Goal: Transaction & Acquisition: Purchase product/service

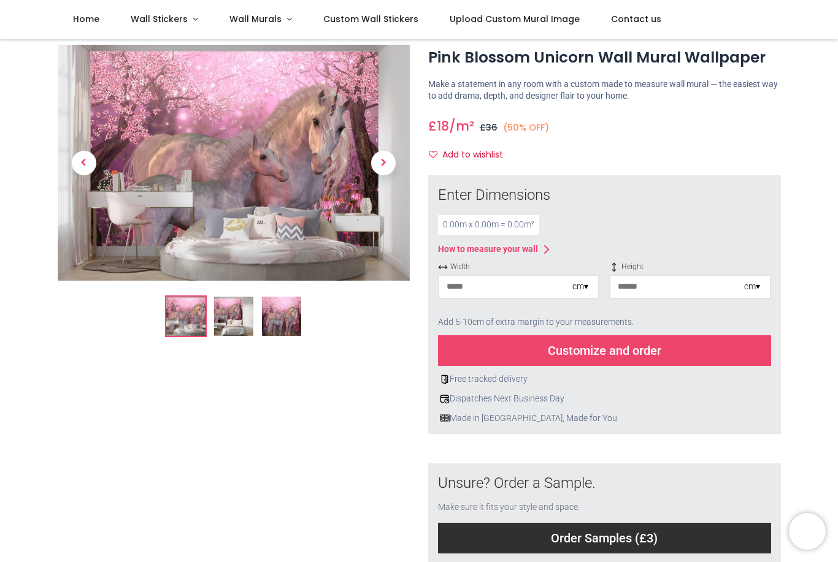
scroll to position [36, 0]
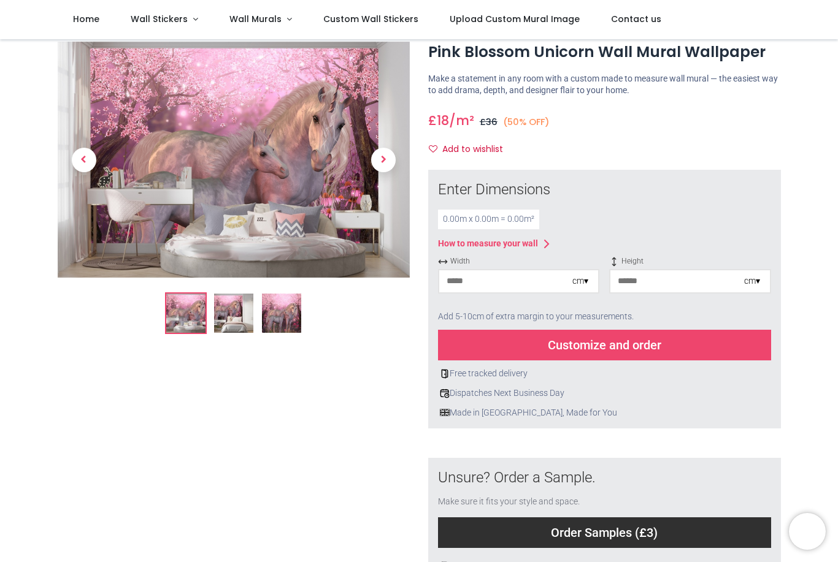
click at [456, 220] on div "0.00 m x 0.00 m = 0.00 m²" at bounding box center [488, 220] width 101 height 20
click at [467, 221] on div "0.00 m x 0.00 m = 0.00 m²" at bounding box center [488, 220] width 101 height 20
click at [491, 276] on input "number" at bounding box center [505, 281] width 133 height 22
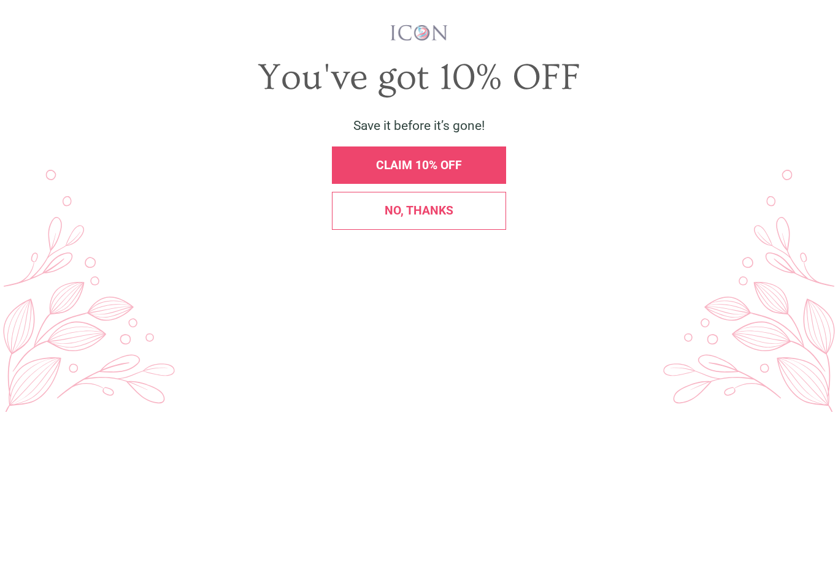
scroll to position [0, 0]
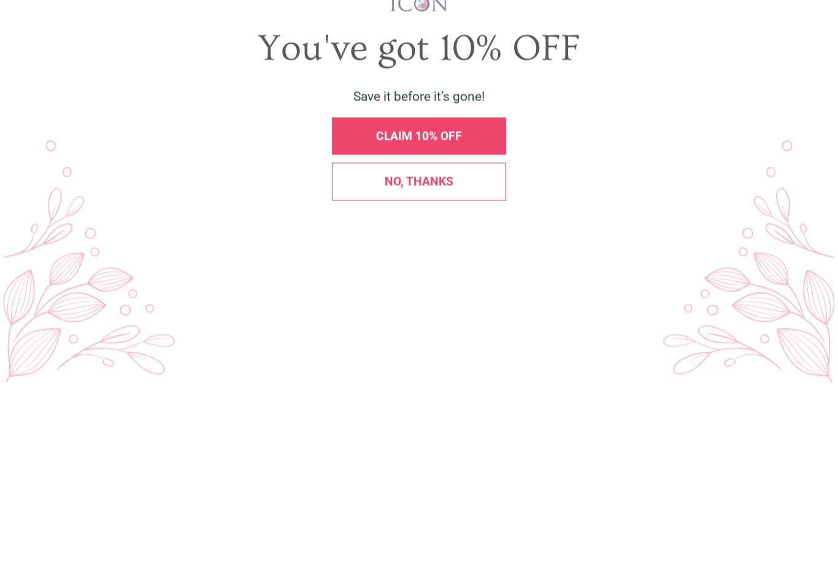
type input "***"
click at [473, 342] on div "No, thanks" at bounding box center [419, 360] width 174 height 37
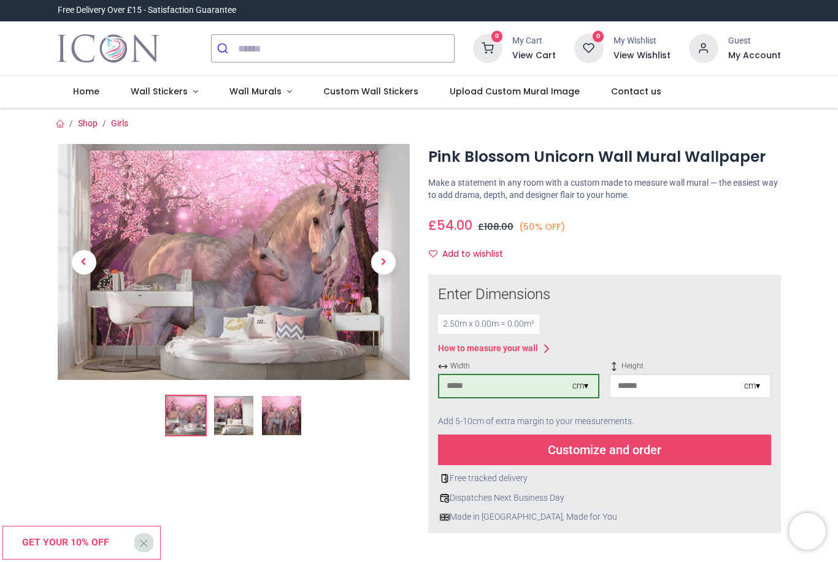
click at [636, 384] on input "number" at bounding box center [676, 386] width 133 height 22
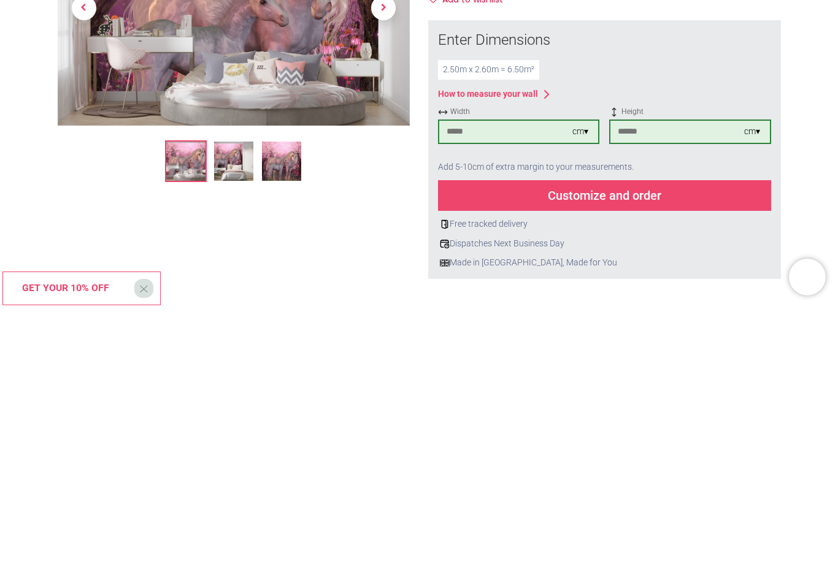
type input "***"
click at [584, 380] on div "cm ▾" at bounding box center [580, 386] width 16 height 12
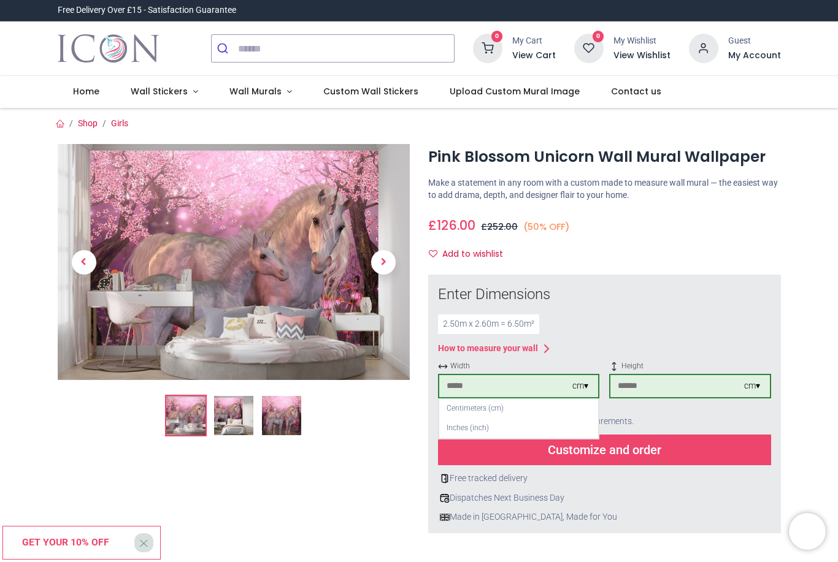
click at [593, 380] on div "cm ▾" at bounding box center [585, 386] width 26 height 12
click at [622, 305] on div "Enter Dimensions 2.50 m x 2.60 m = 6.50 m² How to measure your wall Width *** c…" at bounding box center [604, 404] width 333 height 239
click at [691, 410] on div "Add 5-10cm of extra margin to your measurements." at bounding box center [604, 421] width 333 height 27
click at [635, 496] on div "Dispatches Next Business Day" at bounding box center [604, 498] width 333 height 12
click at [488, 408] on div "Centimeters (cm)" at bounding box center [518, 409] width 159 height 20
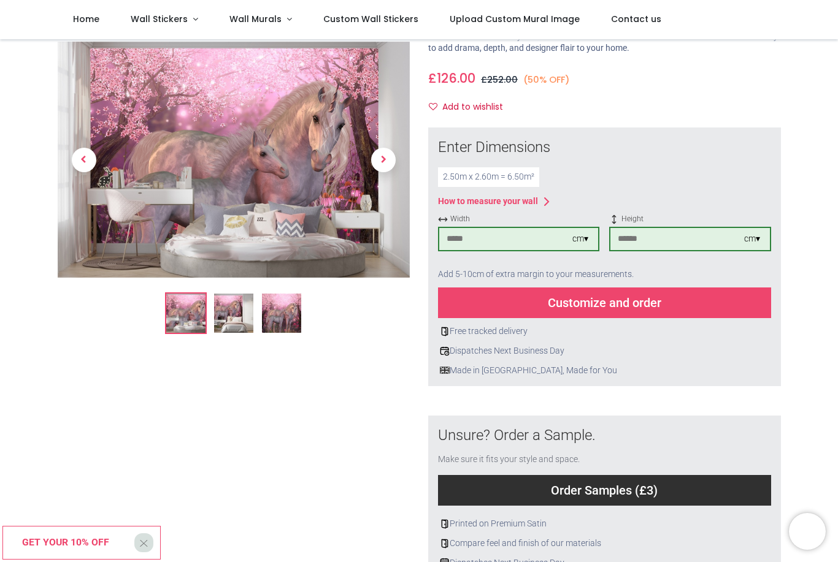
scroll to position [95, 0]
